Goal: Find specific page/section: Find specific page/section

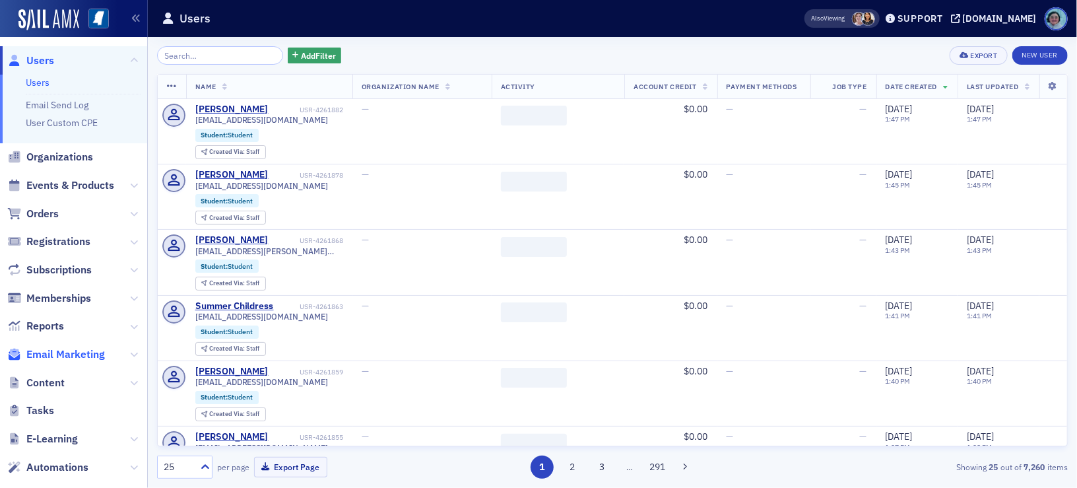
click at [94, 355] on span "Email Marketing" at bounding box center [65, 354] width 79 height 15
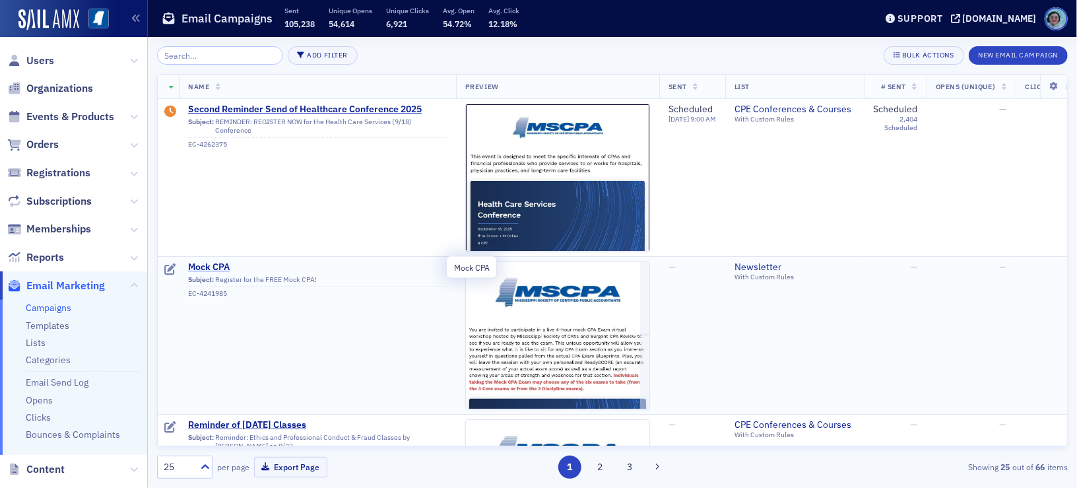
click at [208, 266] on span "Mock CPA" at bounding box center [317, 267] width 259 height 12
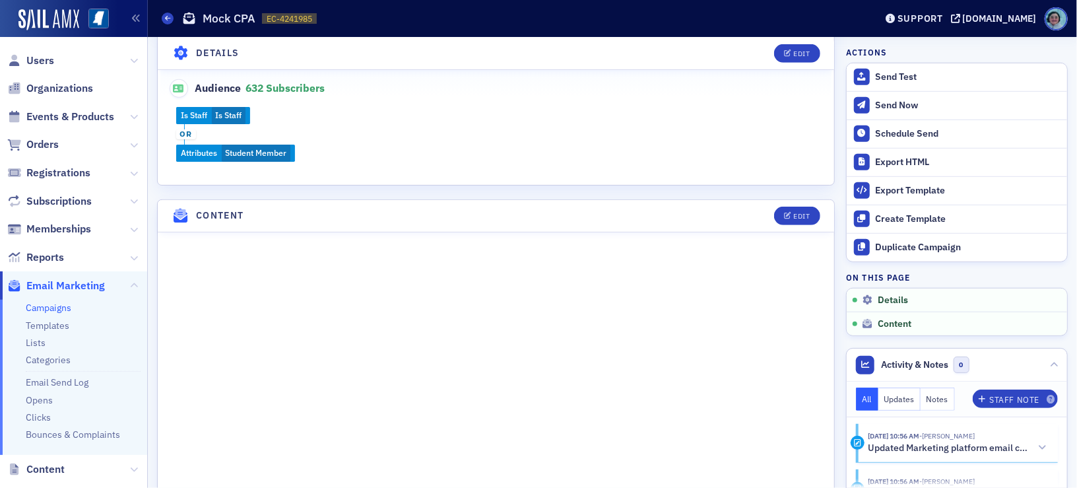
scroll to position [396, 0]
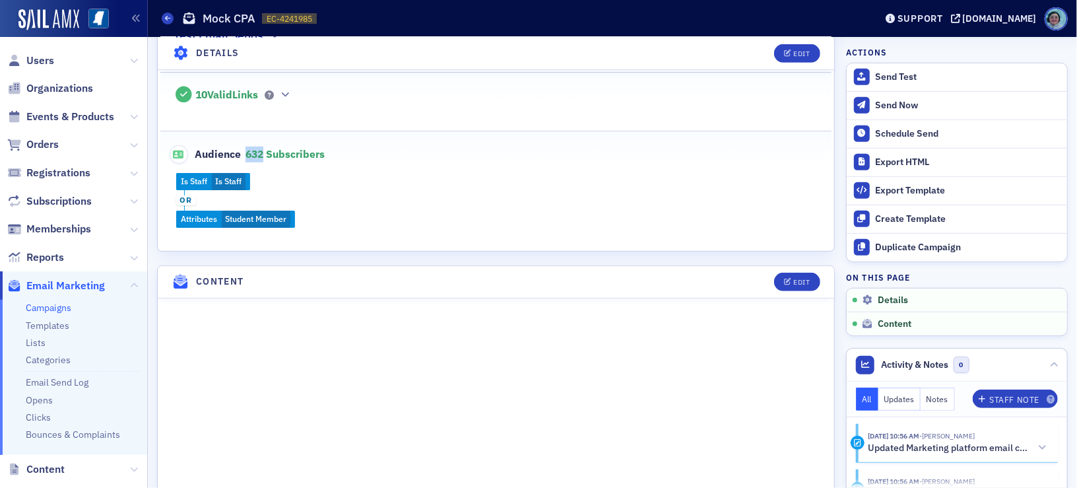
drag, startPoint x: 245, startPoint y: 149, endPoint x: 264, endPoint y: 149, distance: 19.1
click at [264, 149] on span "632 Subscribers" at bounding box center [285, 153] width 79 height 13
copy span "632"
click at [511, 224] on div "Is Staff Is Staff or Attributes Student Member" at bounding box center [496, 200] width 672 height 55
click at [595, 154] on div "Audience 632 Subscribers" at bounding box center [496, 147] width 644 height 32
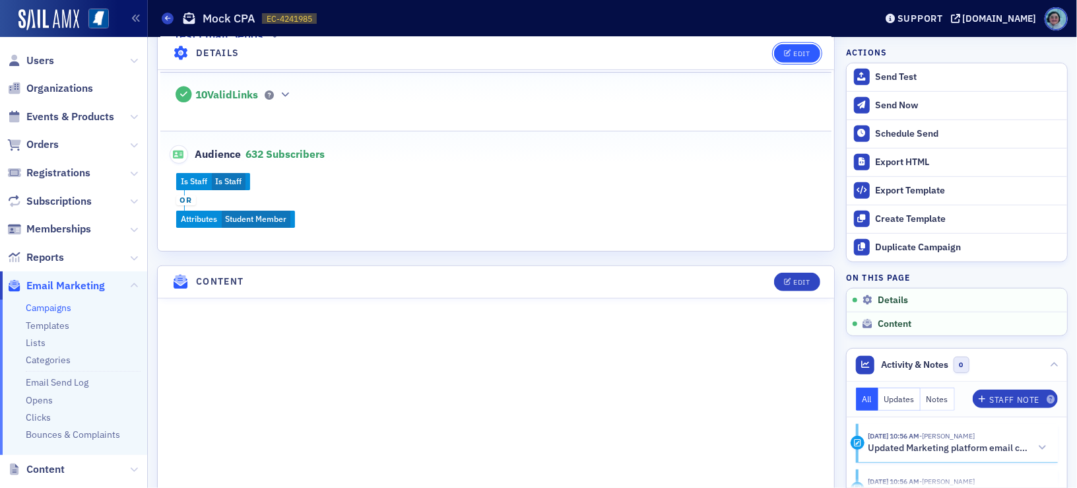
click at [798, 58] on button "Edit" at bounding box center [797, 53] width 46 height 18
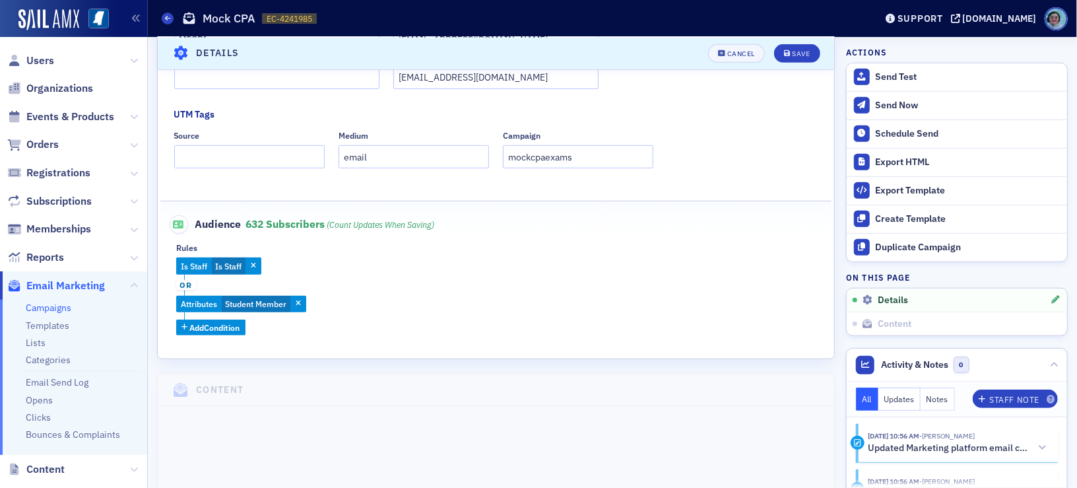
scroll to position [325, 0]
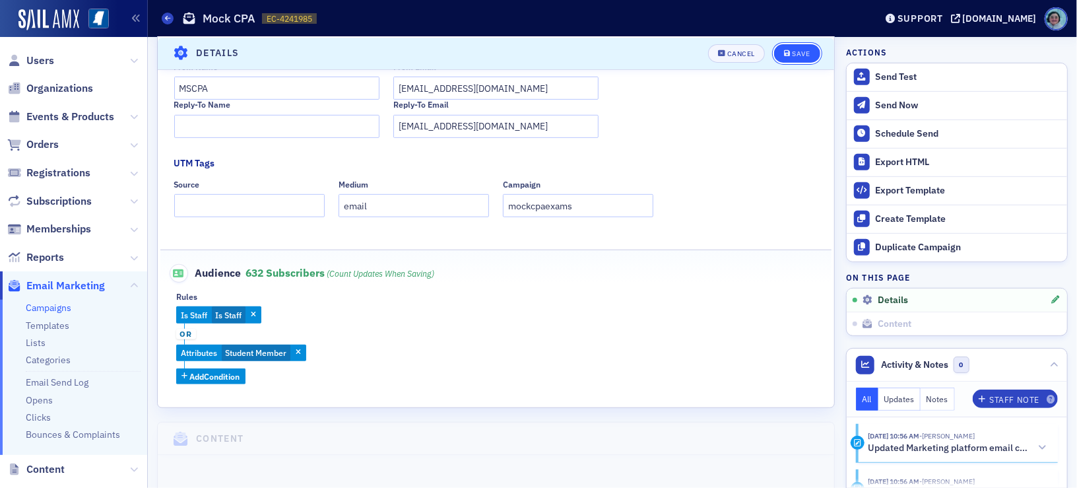
click at [784, 53] on span "Save" at bounding box center [797, 53] width 26 height 7
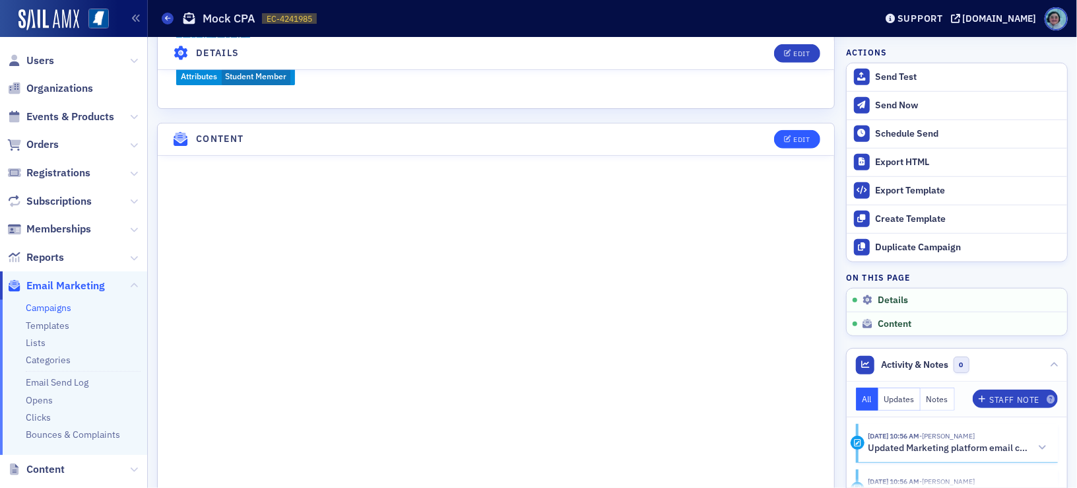
scroll to position [788, 0]
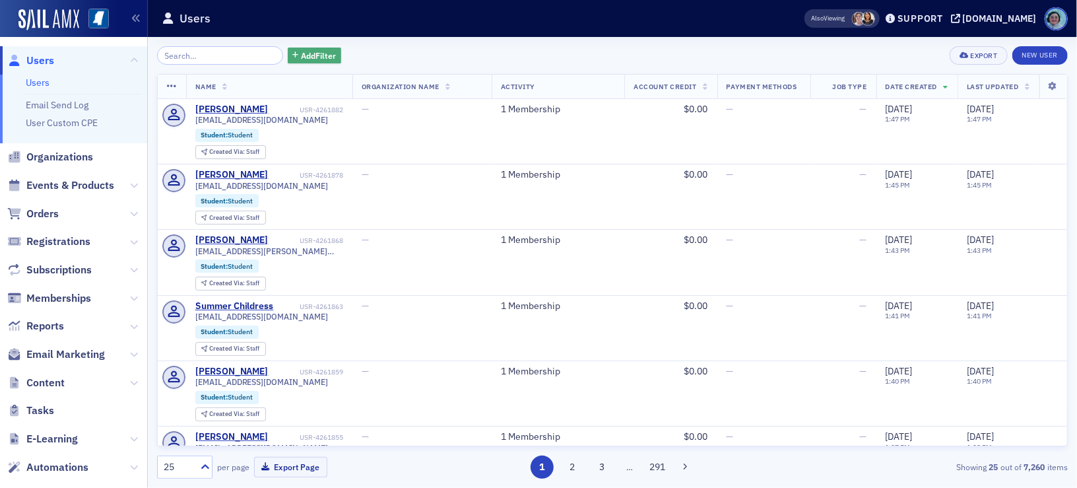
click at [301, 51] on span "Add Filter" at bounding box center [318, 56] width 35 height 12
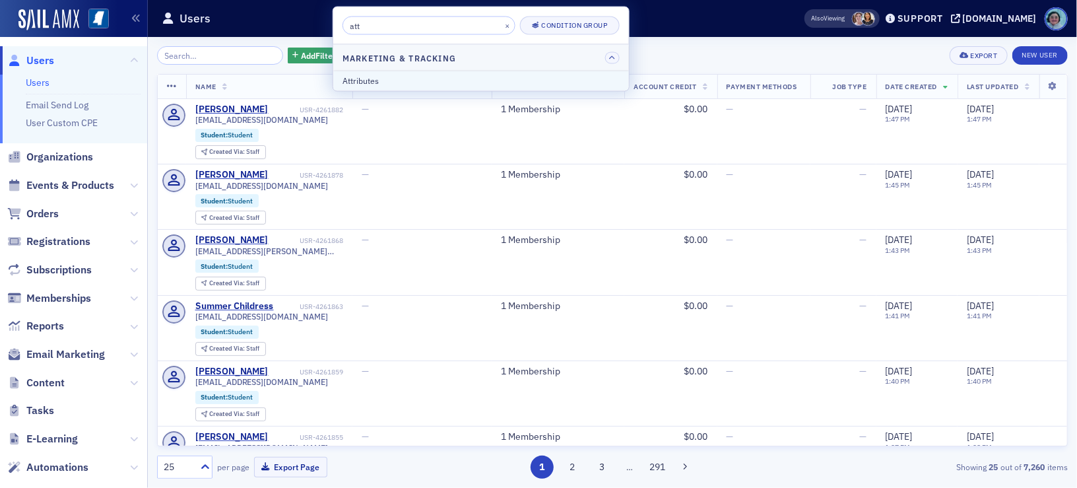
type input "att"
click at [421, 86] on div "Attributes" at bounding box center [481, 81] width 277 height 12
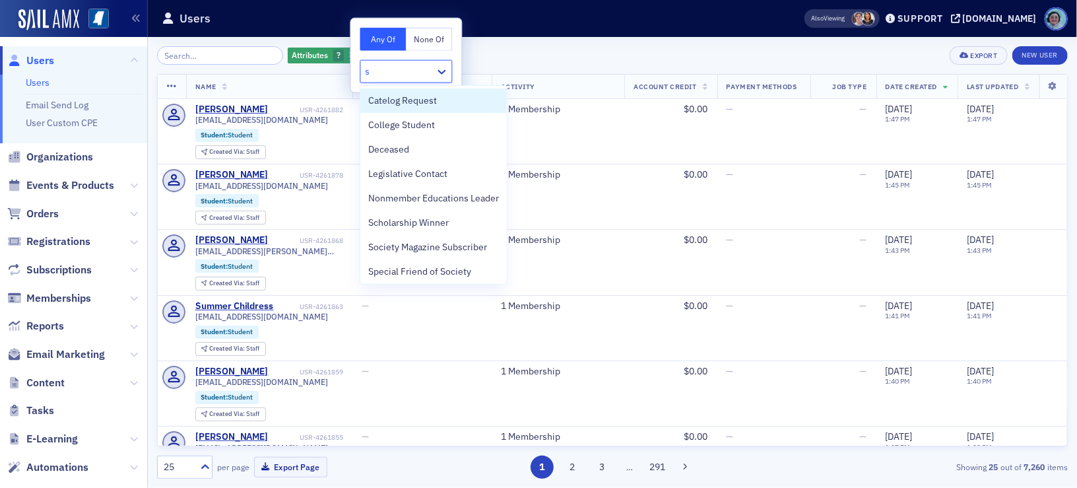
type input "st"
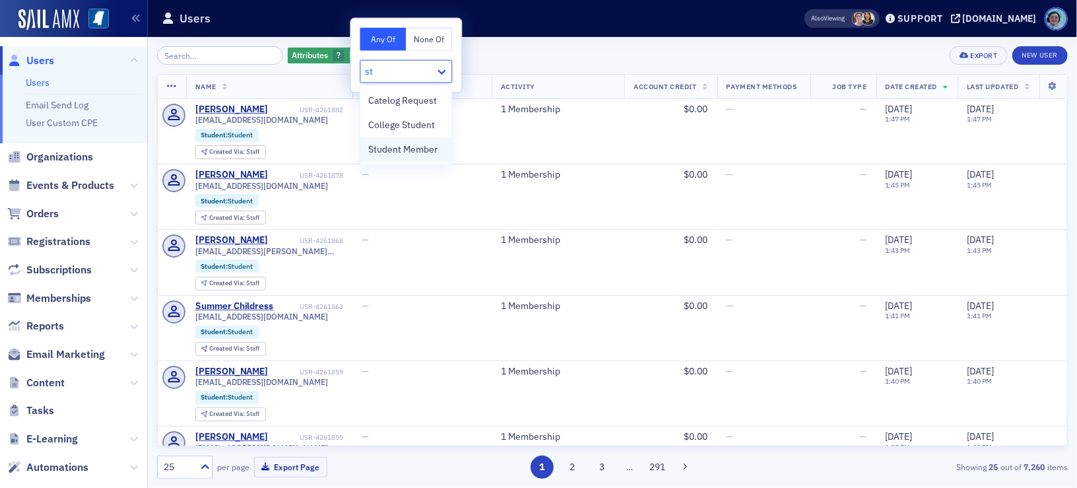
click at [419, 143] on span "Student Member" at bounding box center [402, 150] width 69 height 14
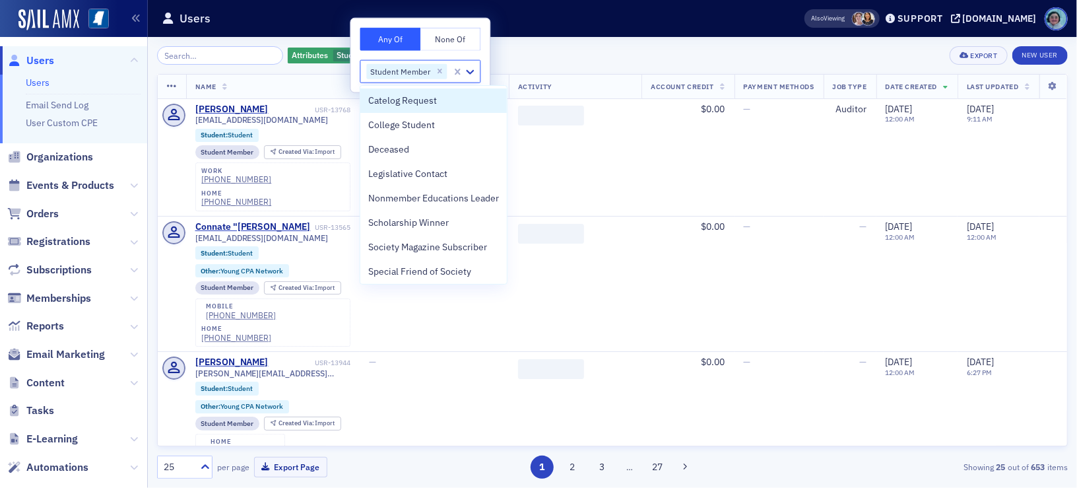
click at [549, 42] on div "Attributes Student Member Add Filter Export New User Name Organization Name Act…" at bounding box center [612, 262] width 911 height 451
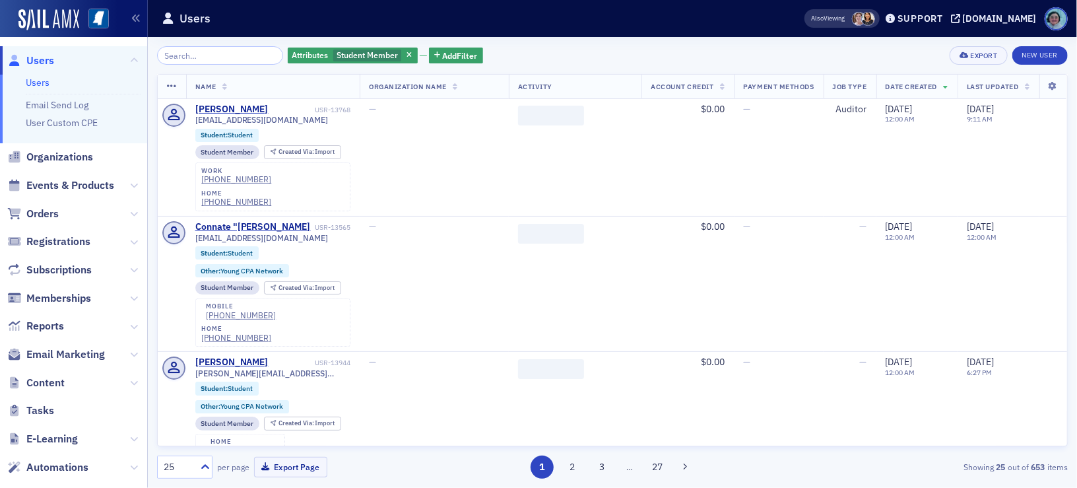
click at [940, 86] on th "Date Created" at bounding box center [917, 87] width 81 height 24
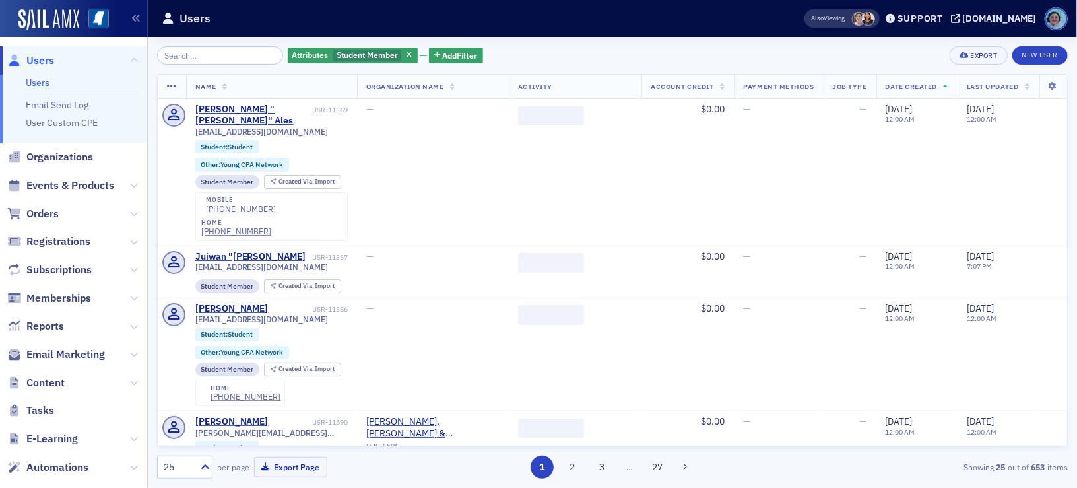
click at [940, 86] on th "Date Created" at bounding box center [917, 87] width 81 height 24
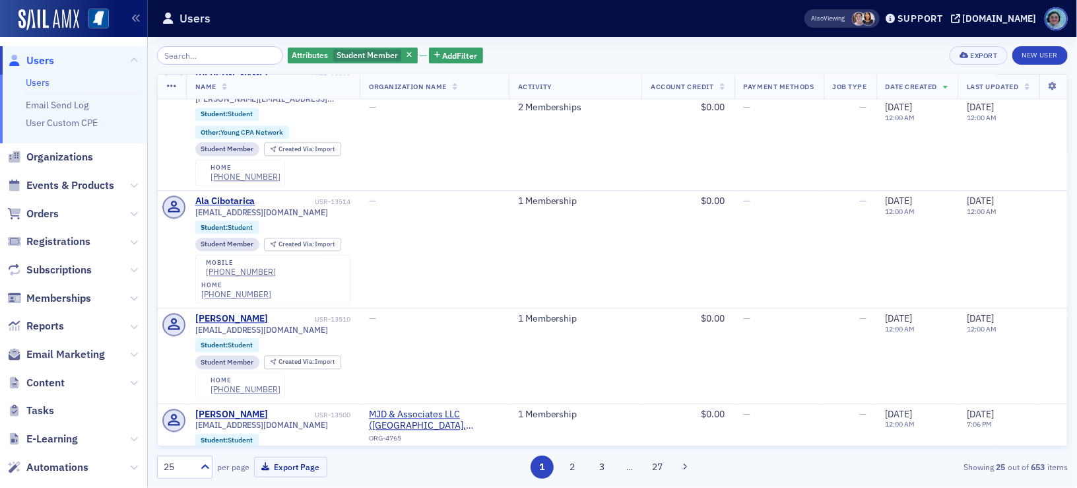
scroll to position [2157, 0]
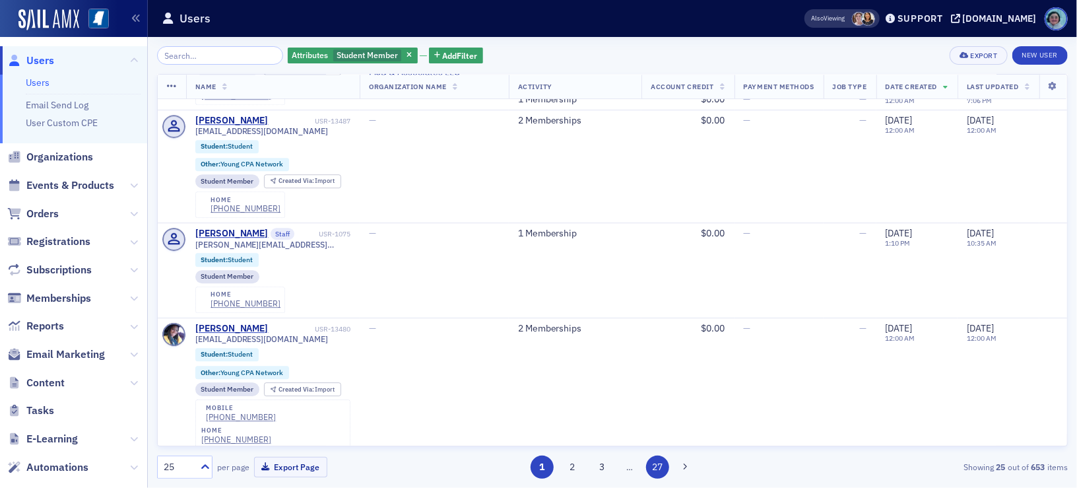
click at [654, 471] on button "27" at bounding box center [657, 466] width 23 height 23
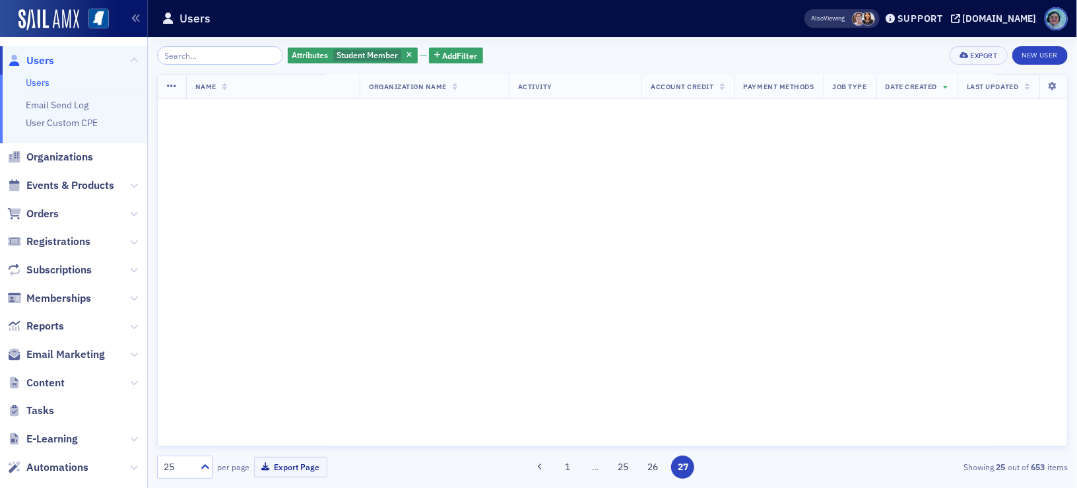
scroll to position [0, 0]
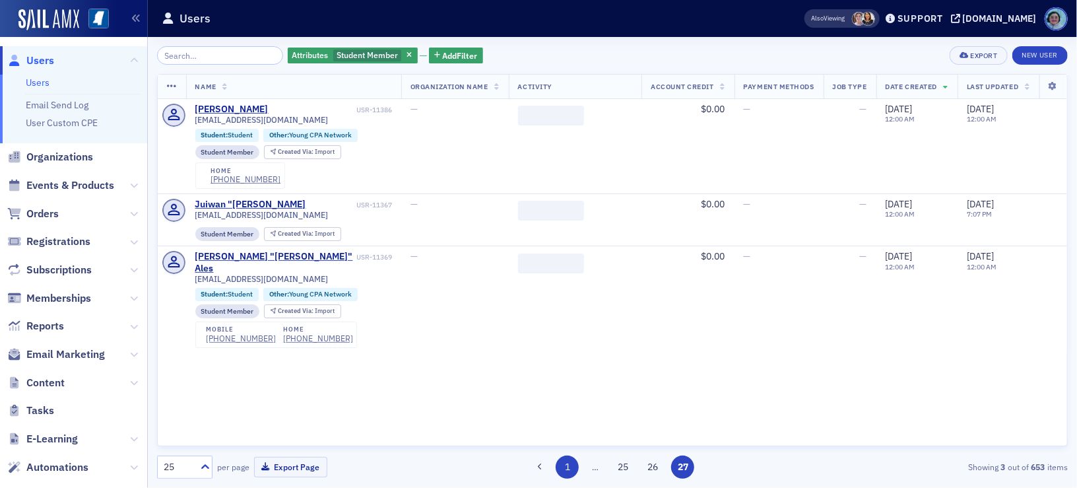
click at [560, 469] on button "1" at bounding box center [567, 466] width 23 height 23
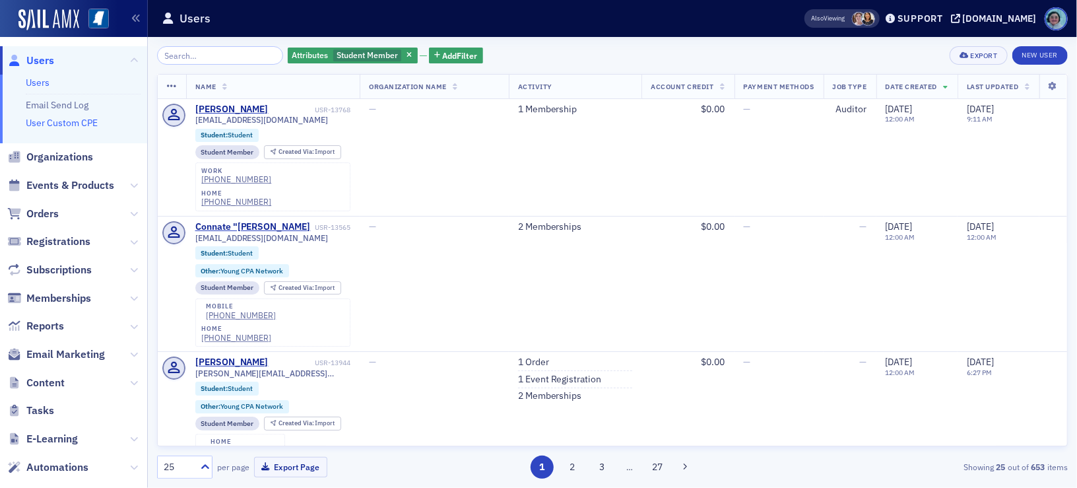
click at [50, 121] on link "User Custom CPE" at bounding box center [62, 123] width 72 height 12
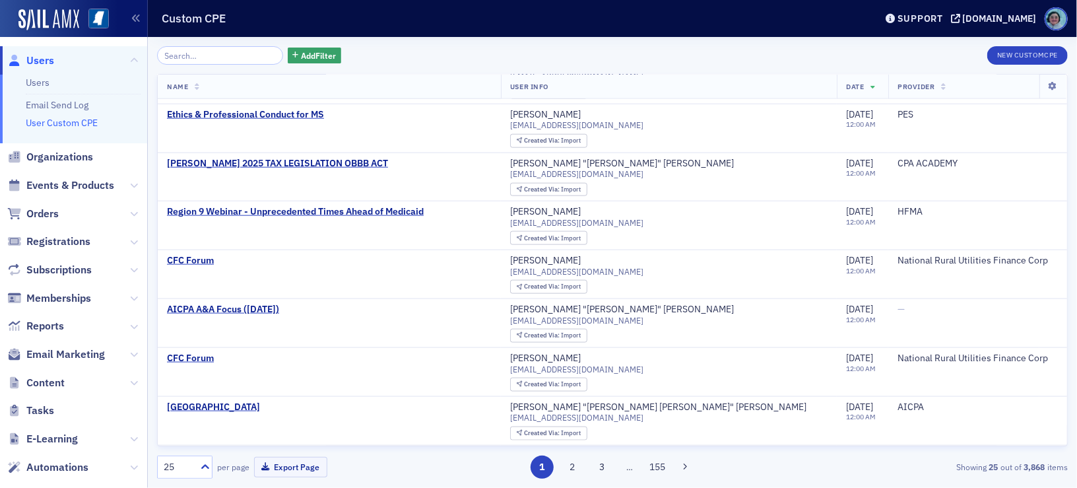
scroll to position [802, 0]
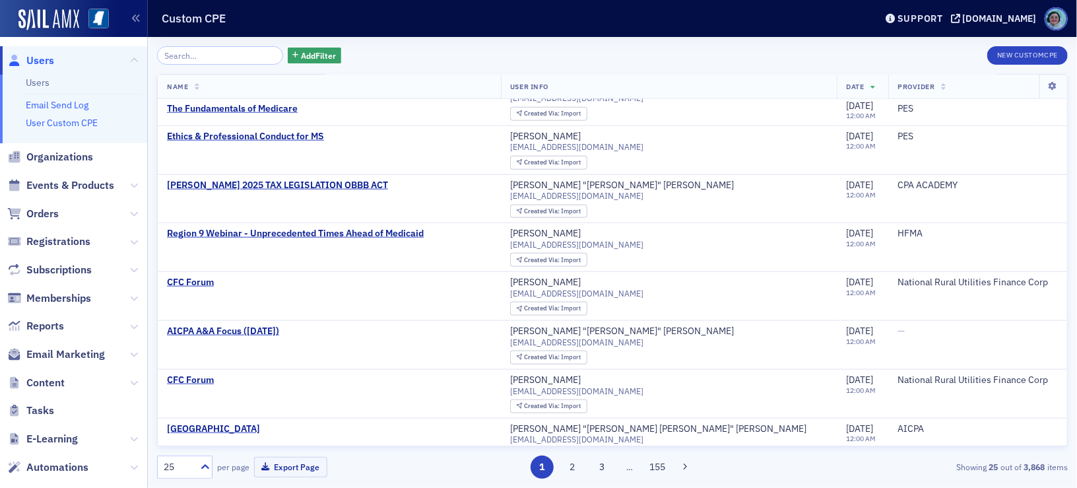
click at [83, 101] on link "Email Send Log" at bounding box center [57, 105] width 63 height 12
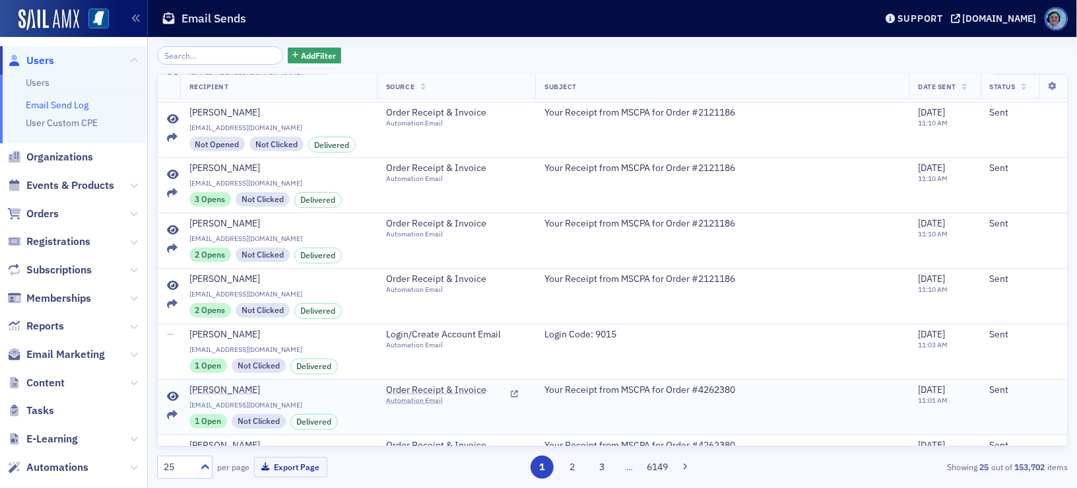
scroll to position [239, 0]
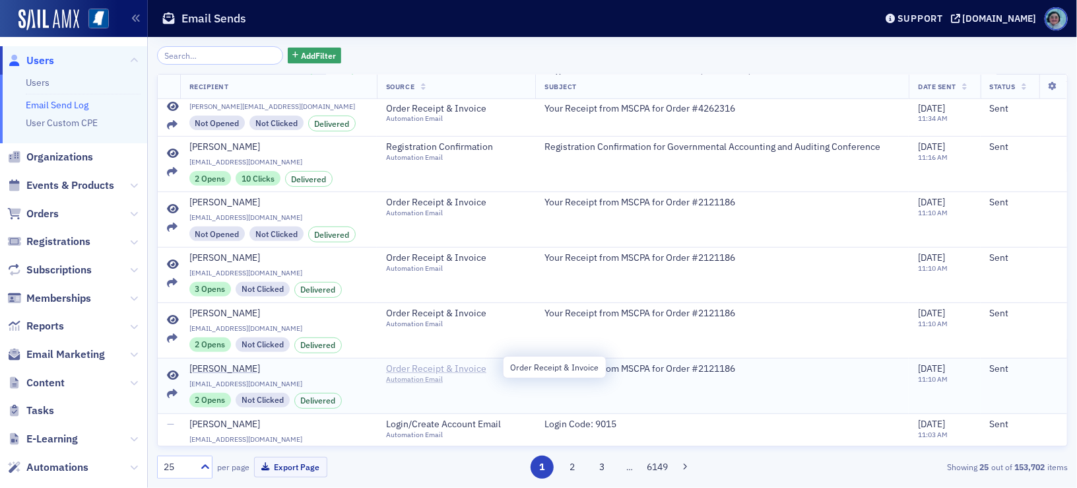
click at [414, 367] on span "Order Receipt & Invoice" at bounding box center [446, 369] width 120 height 12
click at [176, 370] on icon at bounding box center [173, 375] width 12 height 11
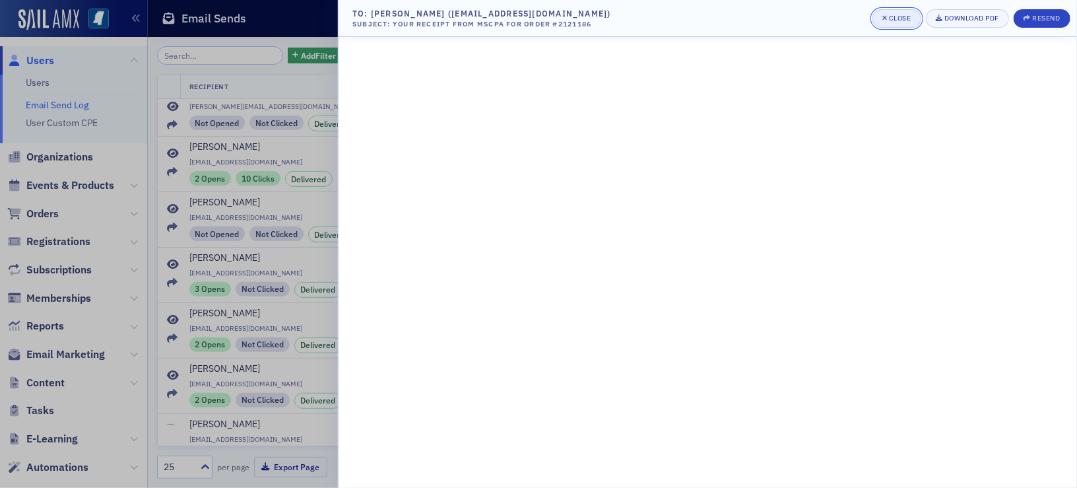
click at [893, 15] on div "Close" at bounding box center [900, 18] width 22 height 7
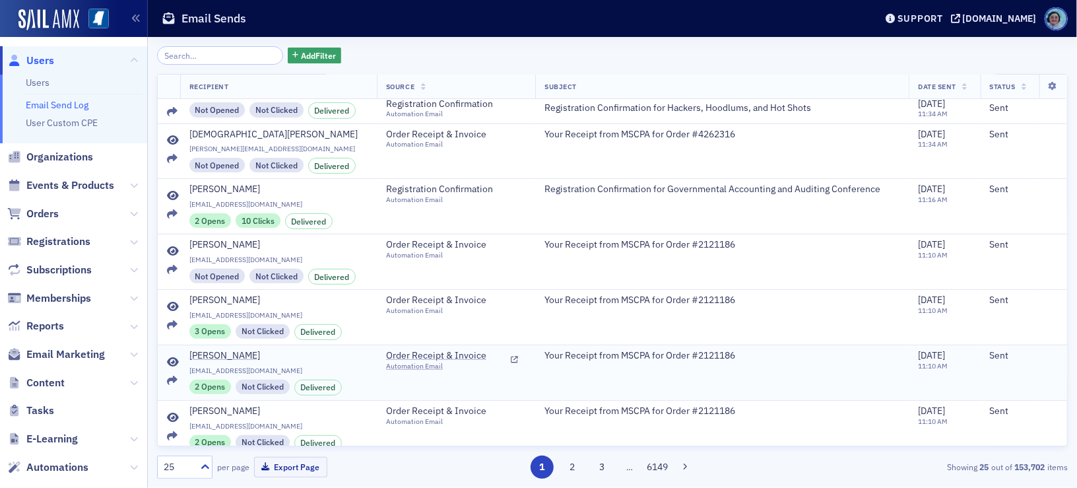
scroll to position [173, 0]
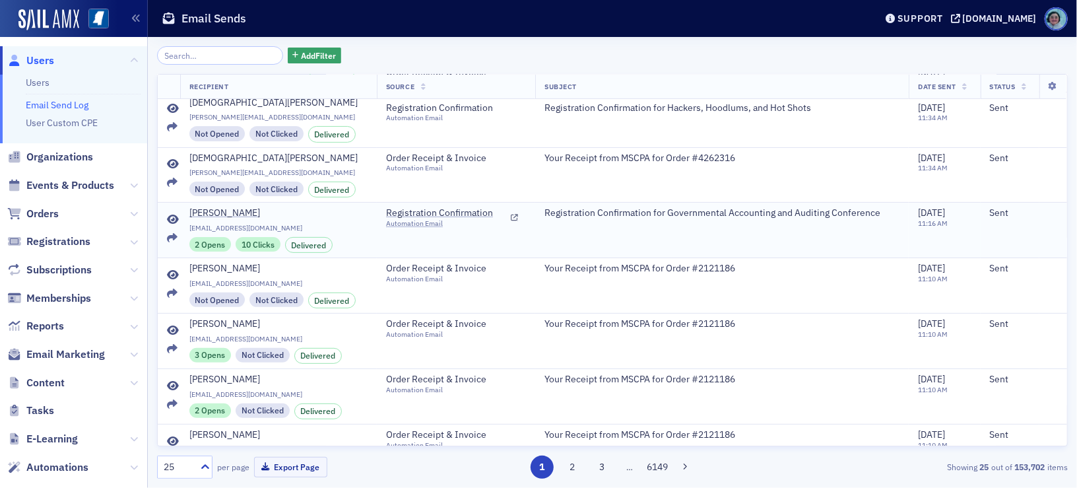
click at [166, 217] on td at bounding box center [169, 230] width 22 height 55
click at [167, 217] on icon at bounding box center [173, 220] width 12 height 11
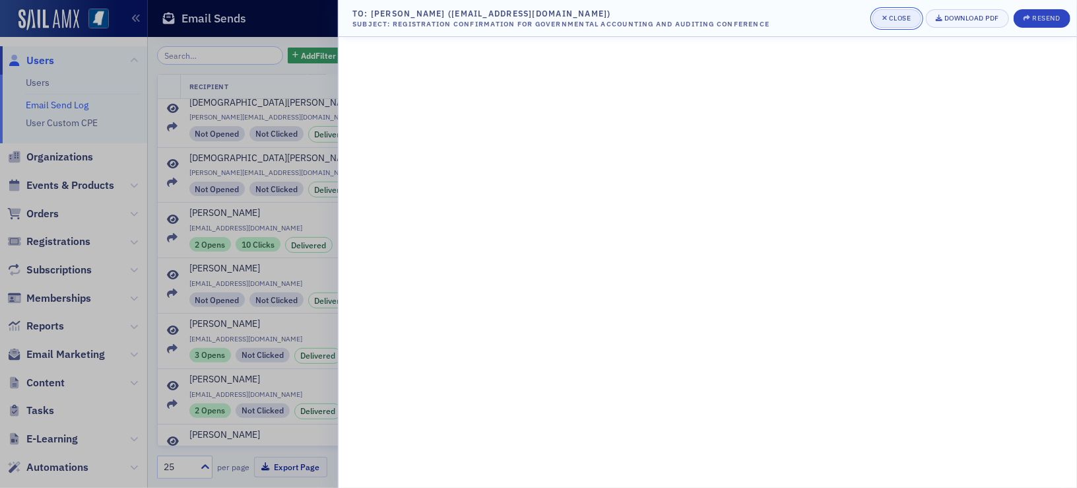
click at [903, 24] on button "Close" at bounding box center [897, 18] width 49 height 18
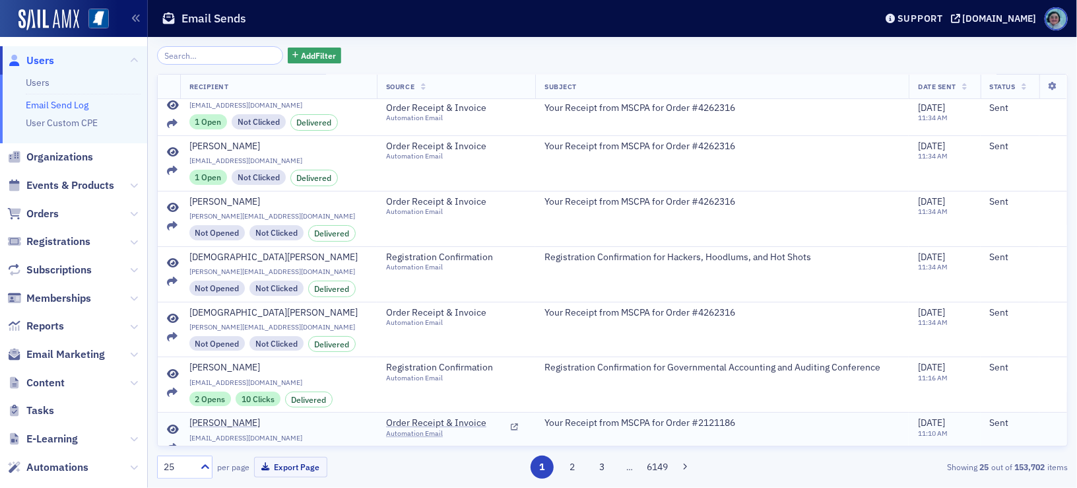
scroll to position [0, 0]
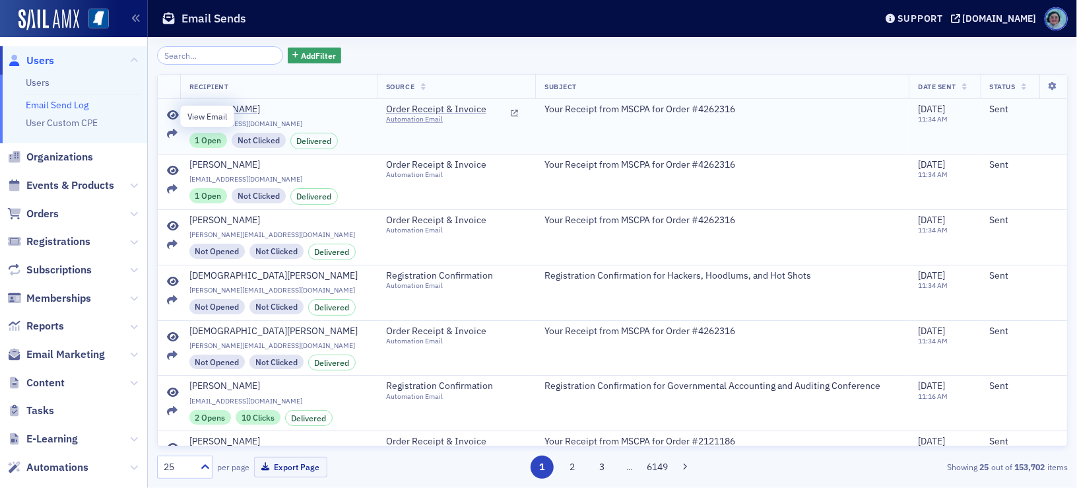
click at [172, 116] on icon at bounding box center [173, 115] width 12 height 11
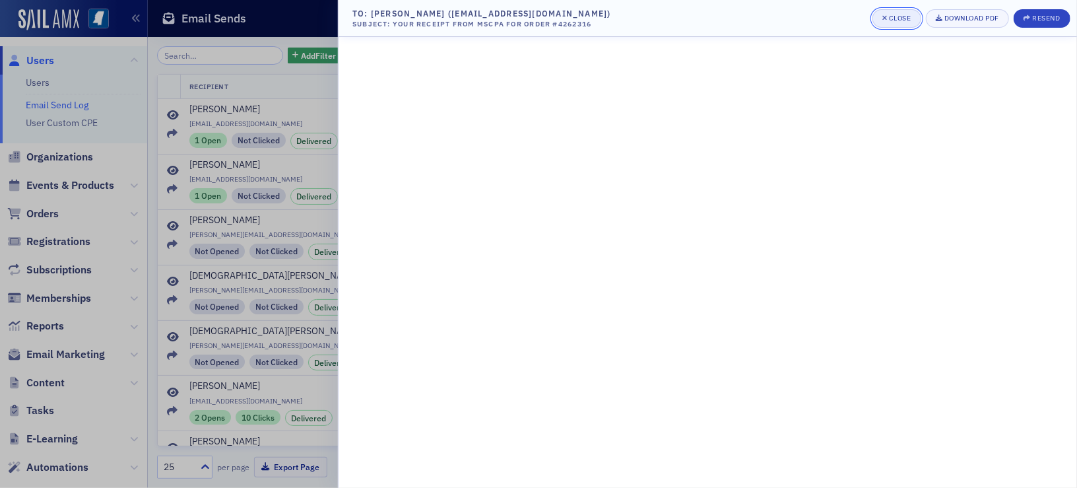
click at [898, 9] on button "Close" at bounding box center [897, 18] width 49 height 18
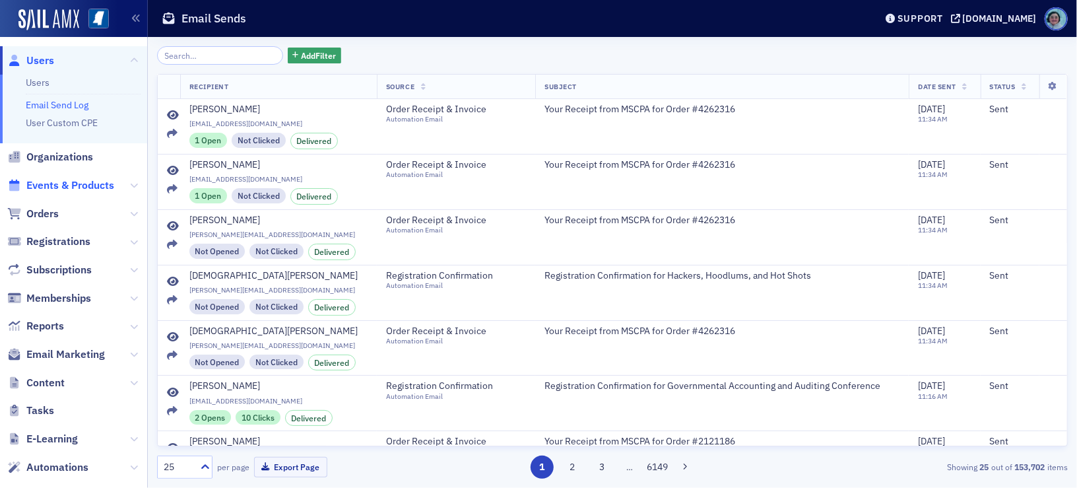
click at [65, 182] on span "Events & Products" at bounding box center [70, 185] width 88 height 15
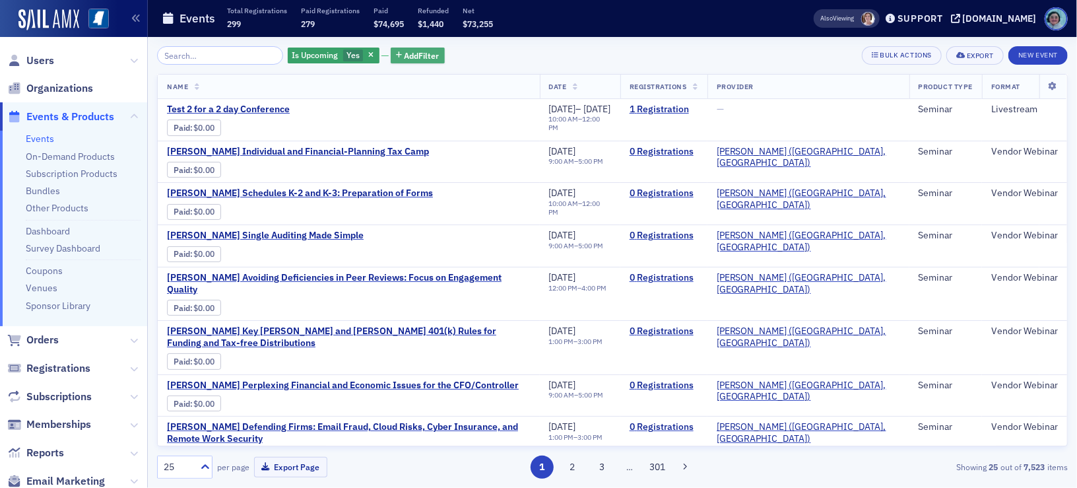
click at [416, 52] on span "Add Filter" at bounding box center [422, 56] width 35 height 12
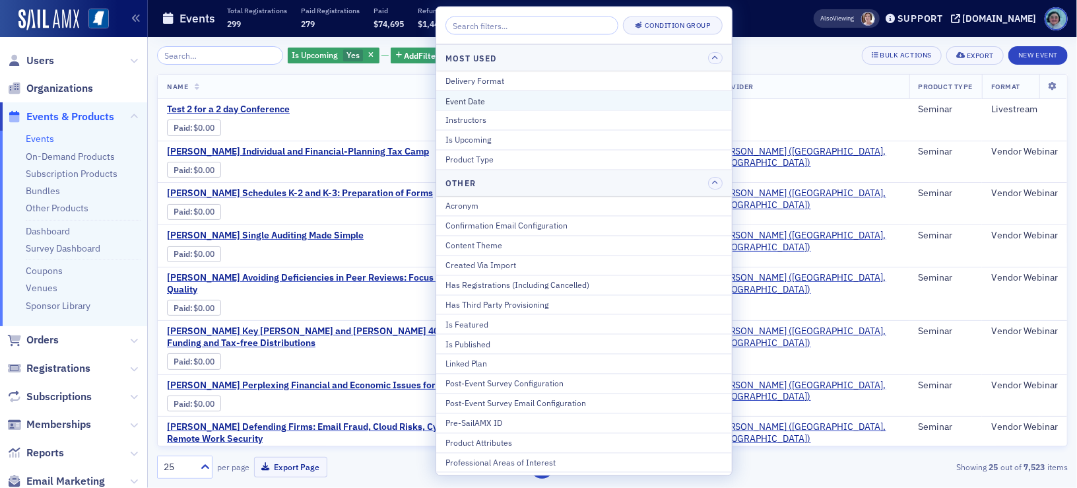
click at [504, 98] on div "Event Date" at bounding box center [584, 100] width 277 height 12
select select "8"
select select "2025"
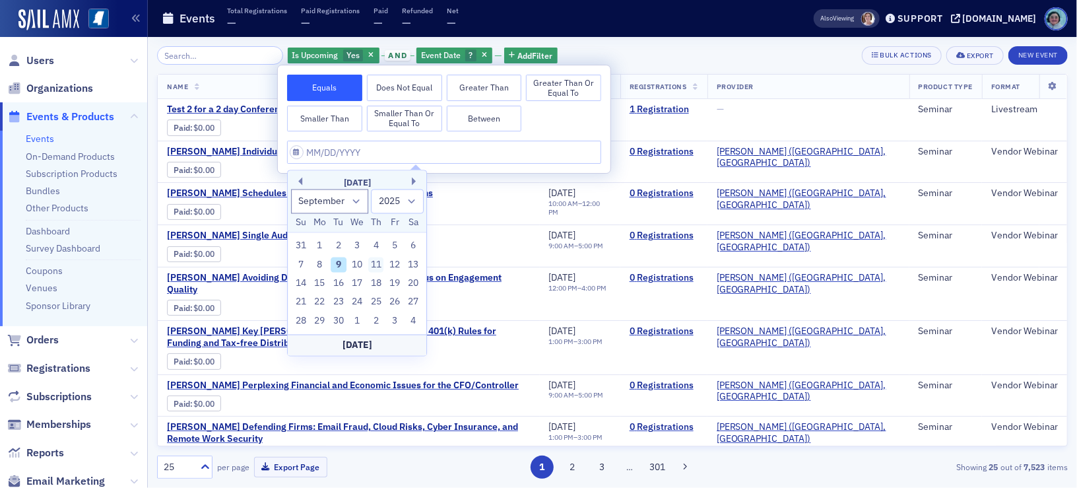
click at [381, 263] on div "11" at bounding box center [376, 265] width 16 height 16
type input "[DATE]"
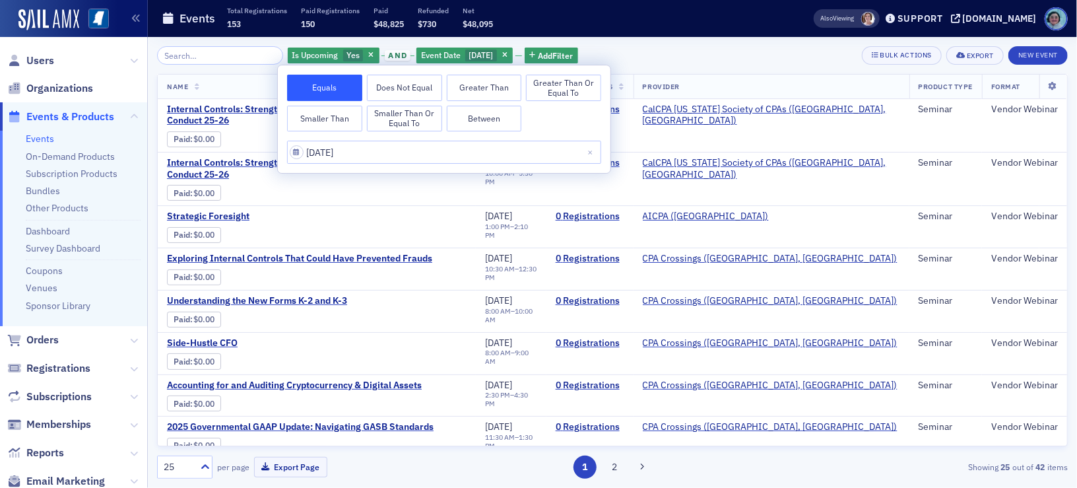
click at [654, 40] on div "Is Upcoming Yes and Event Date [DATE] Add Filter Bulk Actions Export New Event …" at bounding box center [612, 262] width 911 height 451
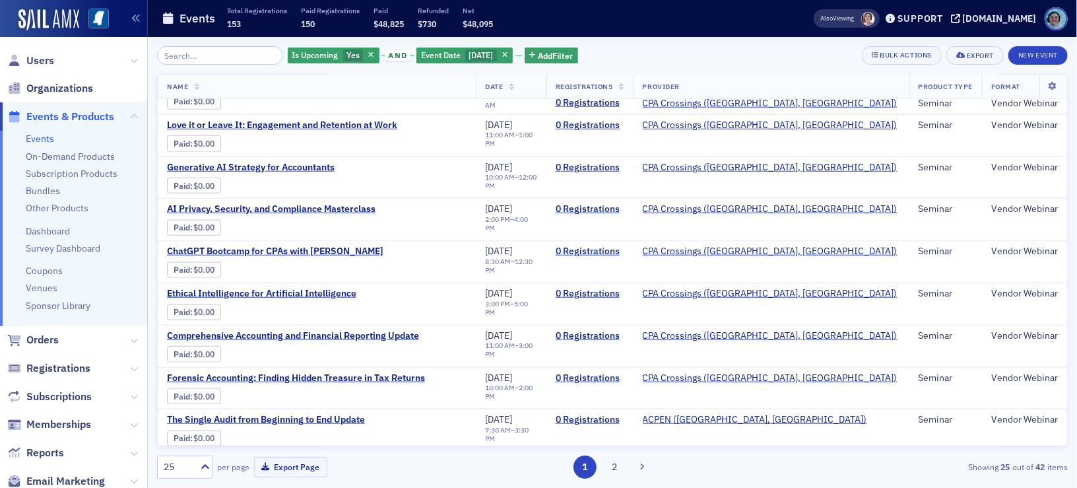
scroll to position [659, 0]
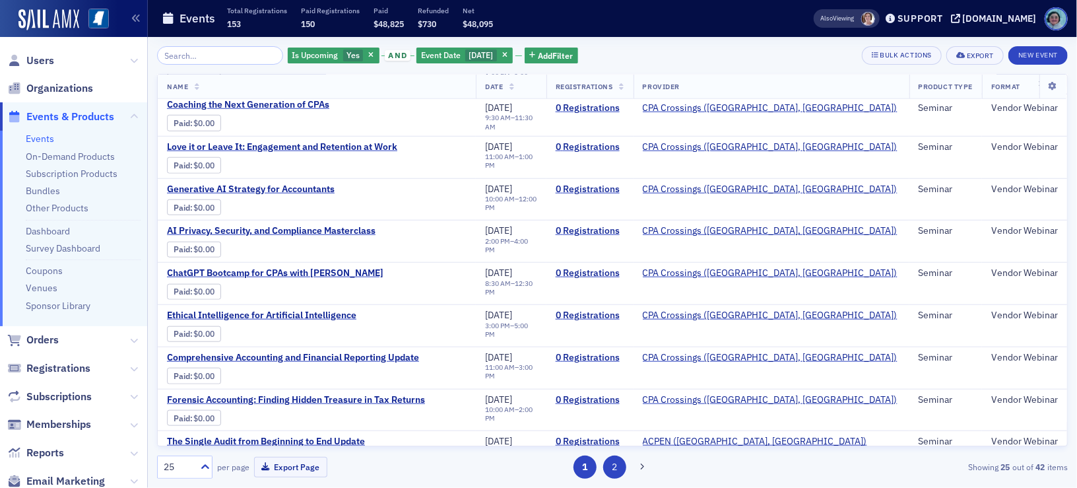
click at [616, 471] on button "2" at bounding box center [614, 466] width 23 height 23
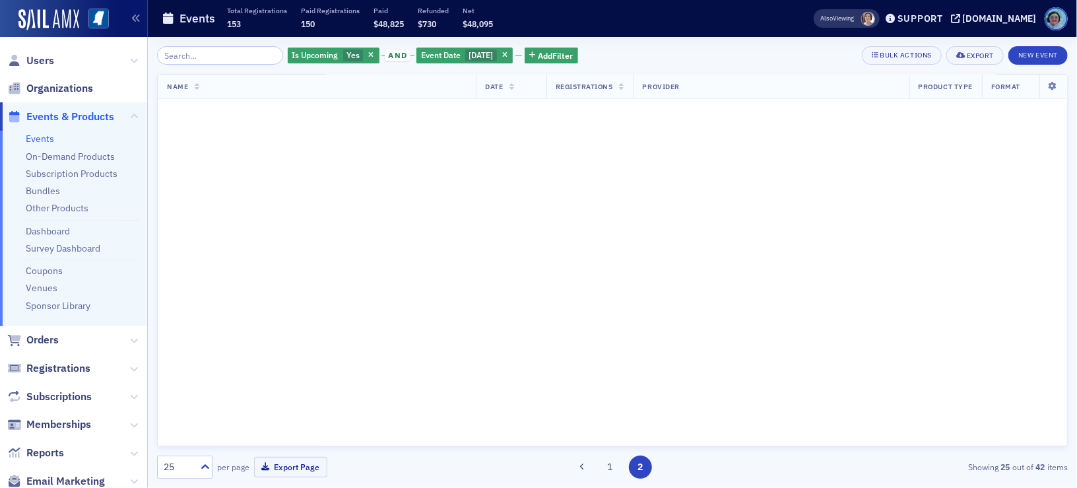
scroll to position [0, 0]
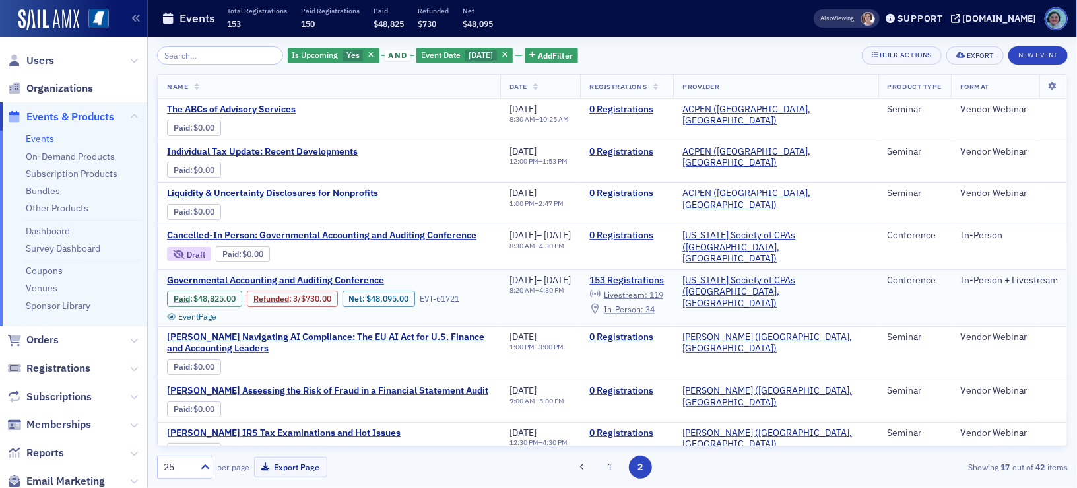
click at [644, 305] on span "In-Person :" at bounding box center [624, 309] width 40 height 11
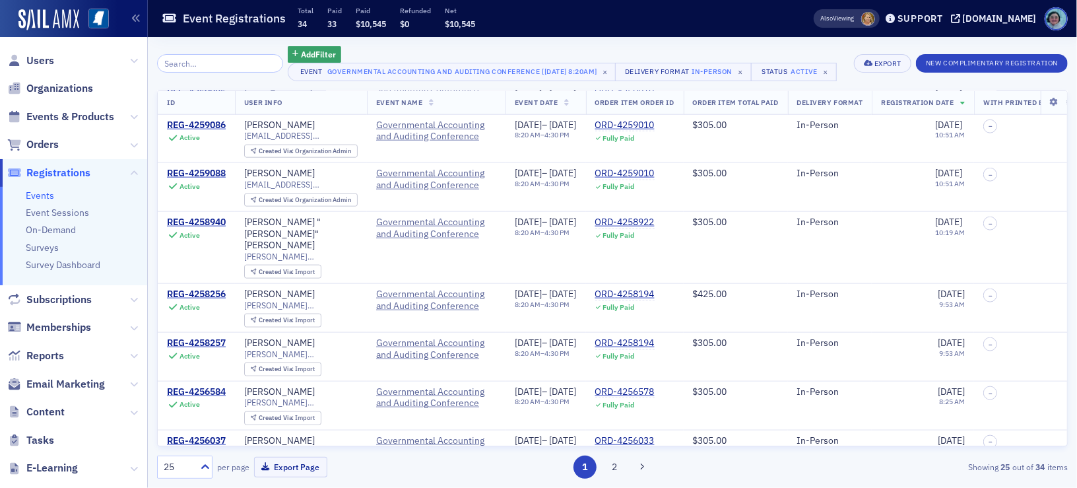
scroll to position [914, 0]
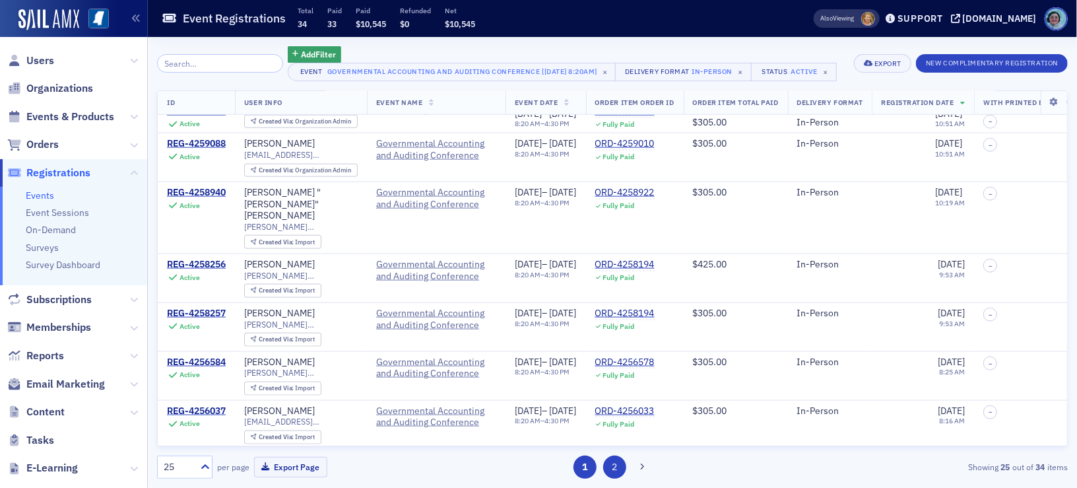
click at [615, 471] on button "2" at bounding box center [614, 466] width 23 height 23
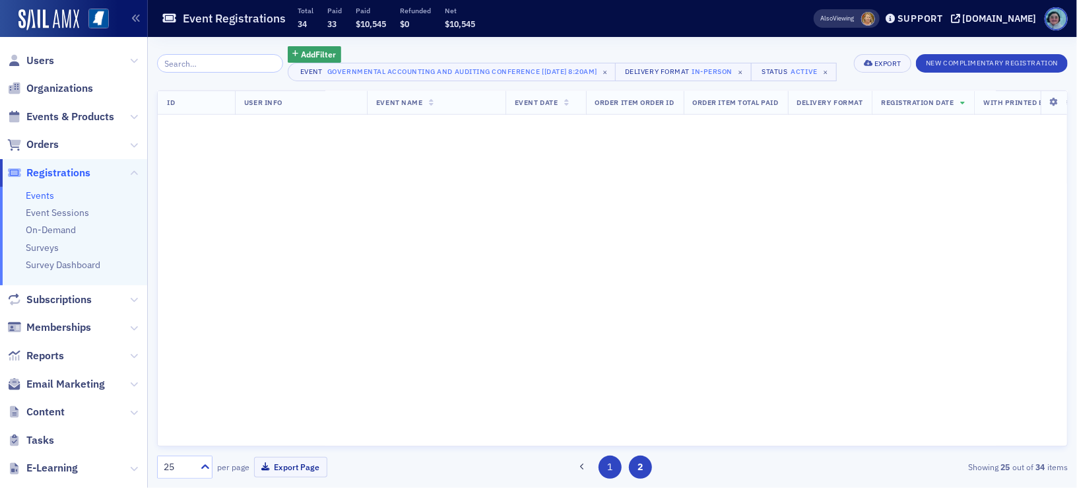
scroll to position [0, 0]
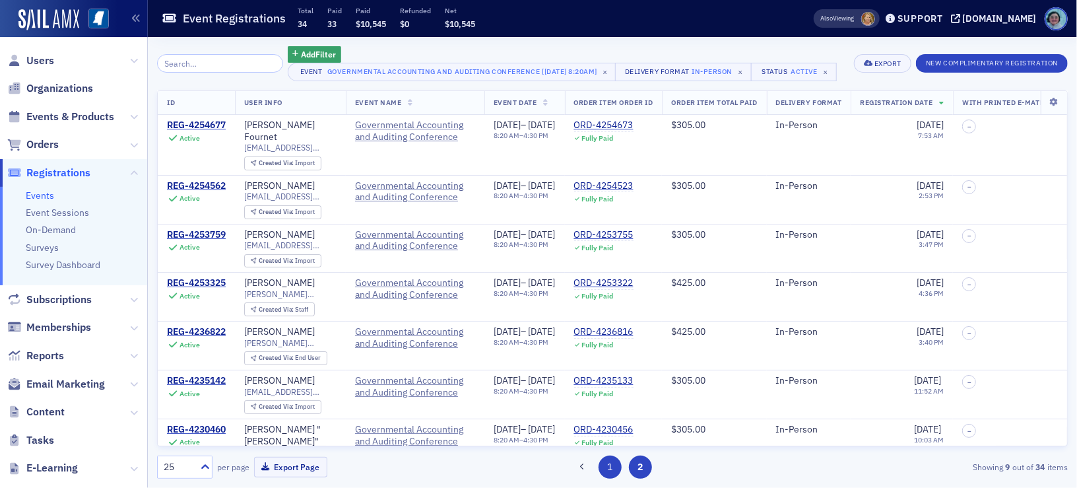
click at [611, 466] on button "1" at bounding box center [610, 466] width 23 height 23
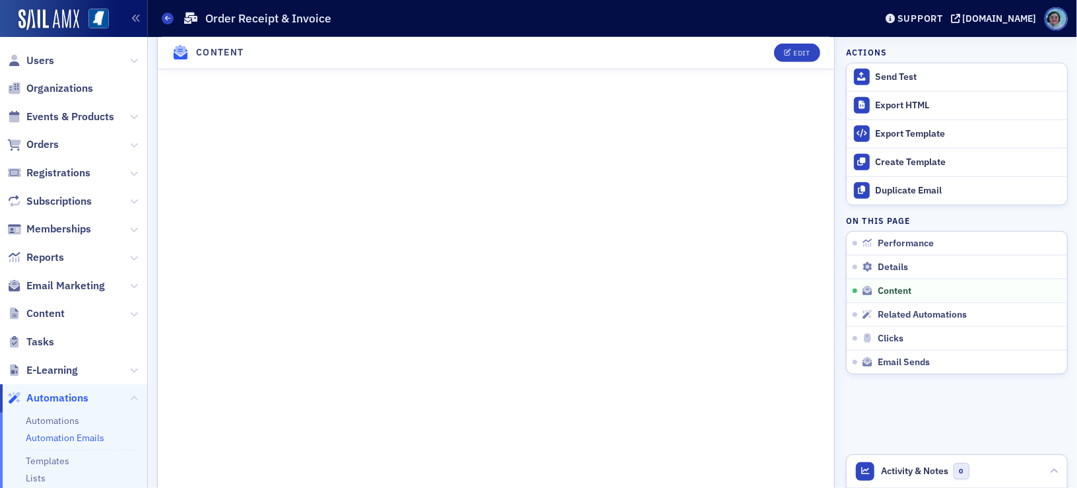
scroll to position [726, 0]
